Goal: Information Seeking & Learning: Understand process/instructions

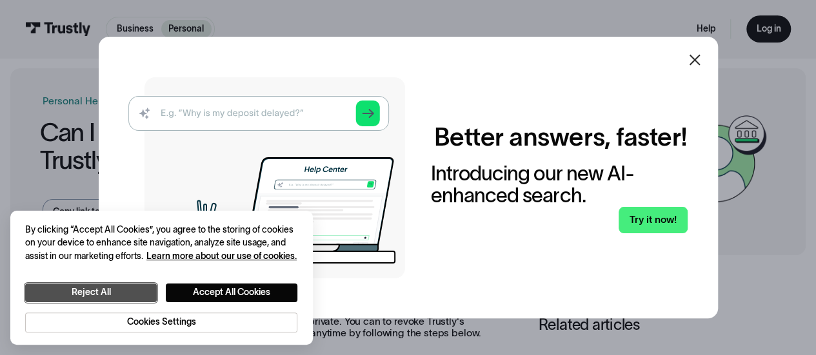
click at [116, 295] on button "Reject All" at bounding box center [91, 293] width 132 height 19
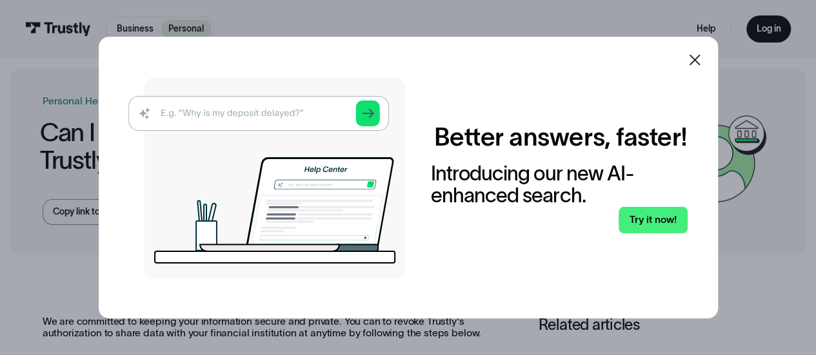
click at [700, 64] on icon at bounding box center [694, 59] width 15 height 15
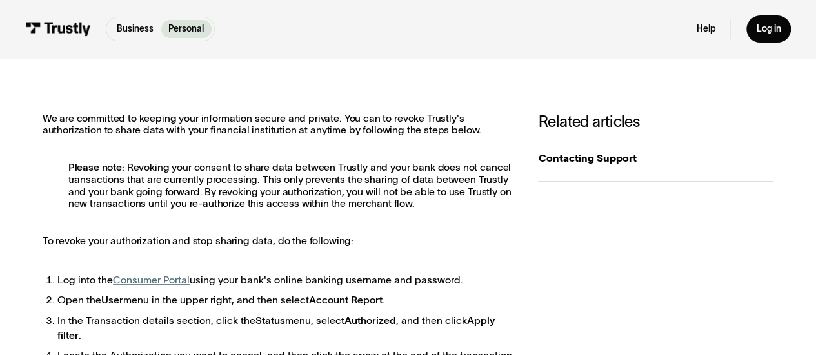
scroll to position [210, 0]
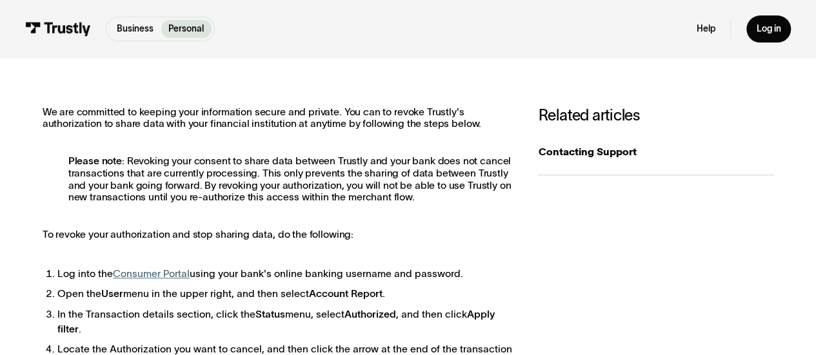
click at [361, 188] on p "Please note : Revoking your consent to share data between Trustly and your bank…" at bounding box center [278, 179] width 471 height 48
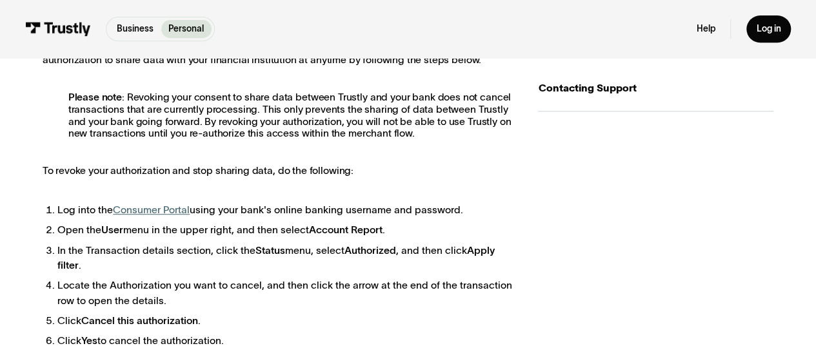
scroll to position [274, 0]
click at [157, 213] on link "Consumer Portal" at bounding box center [151, 209] width 77 height 11
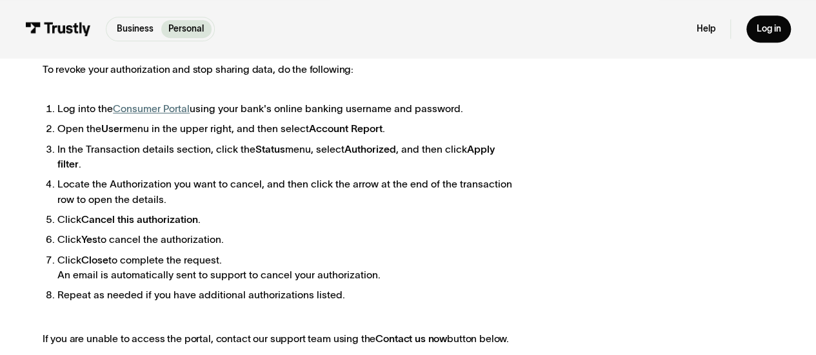
scroll to position [375, 0]
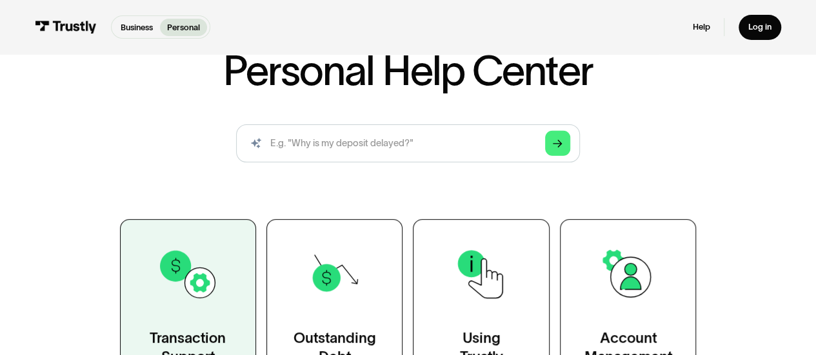
scroll to position [86, 0]
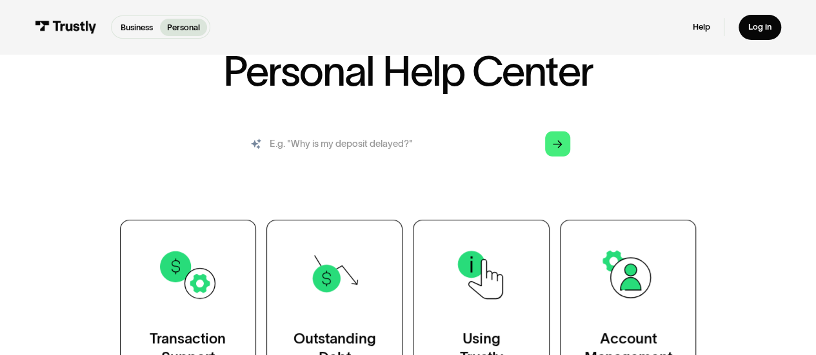
click at [315, 157] on input "search" at bounding box center [407, 144] width 343 height 38
type input "delete account and all data"
click at [561, 145] on polygon "Search" at bounding box center [558, 145] width 10 height 8
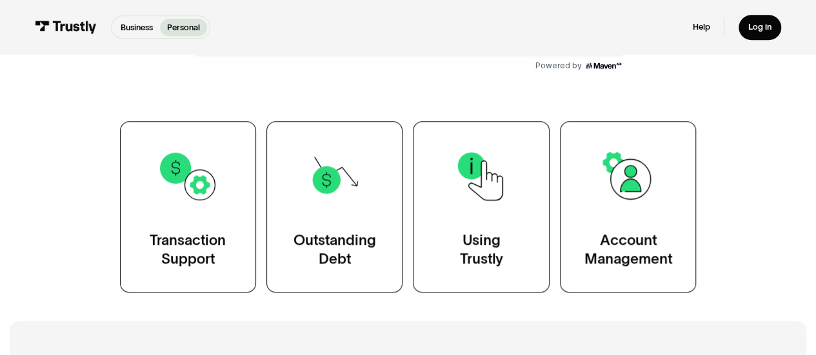
scroll to position [548, 0]
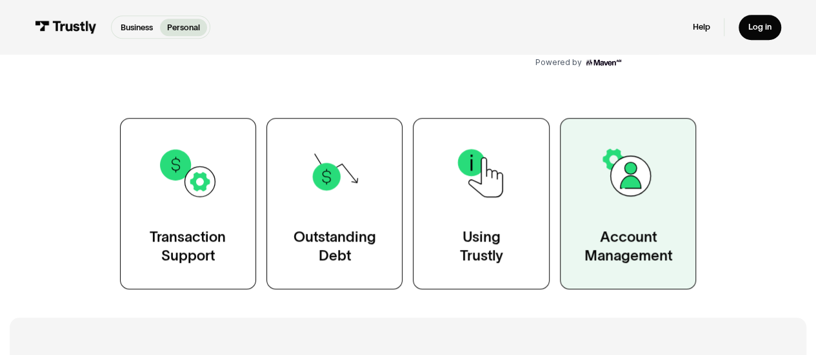
click at [611, 226] on link "Account Management" at bounding box center [628, 204] width 136 height 172
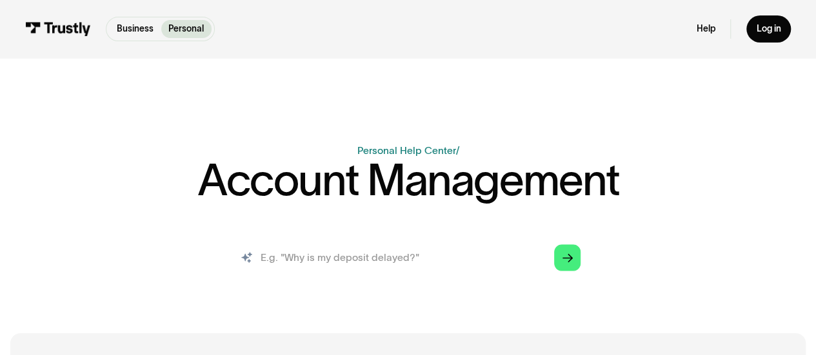
click at [383, 256] on input "search" at bounding box center [408, 258] width 366 height 41
